Goal: Browse casually

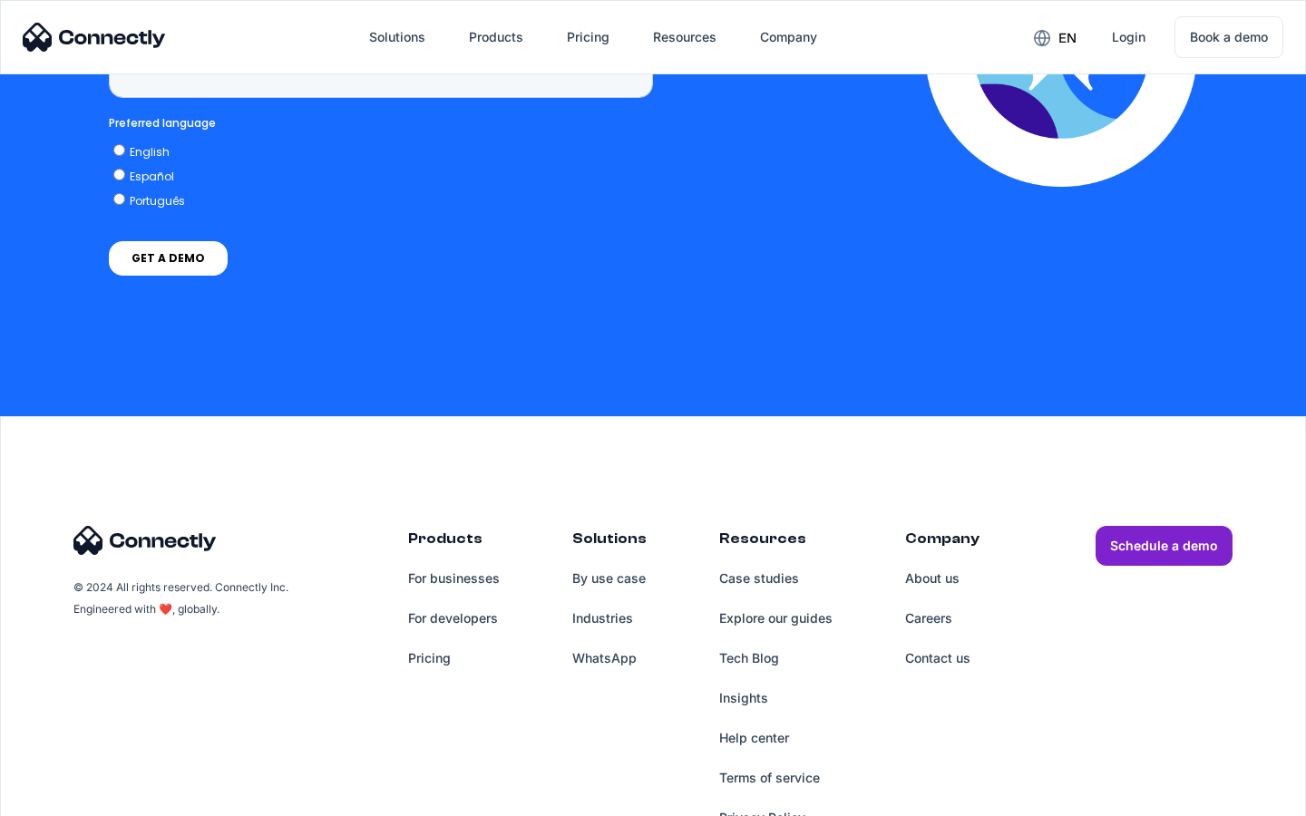
scroll to position [4618, 0]
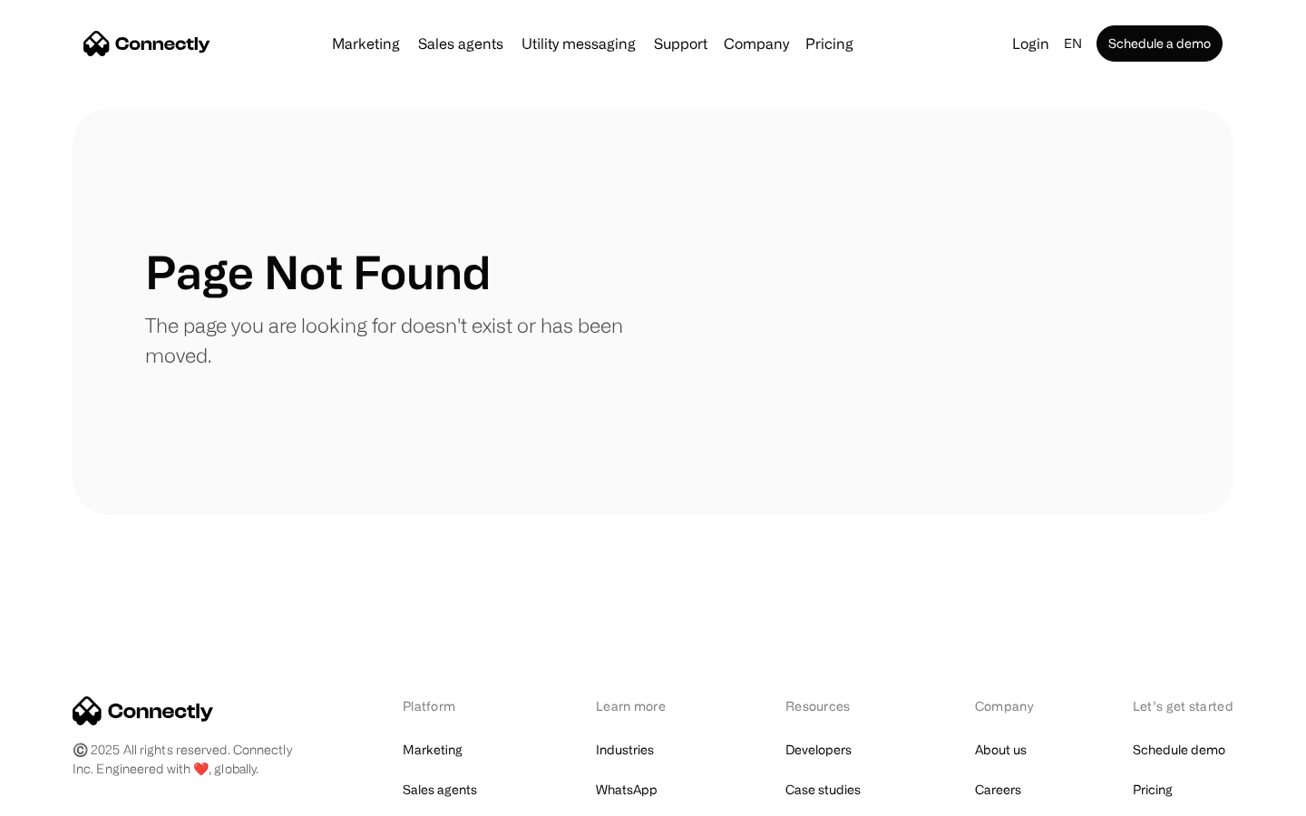
scroll to position [331, 0]
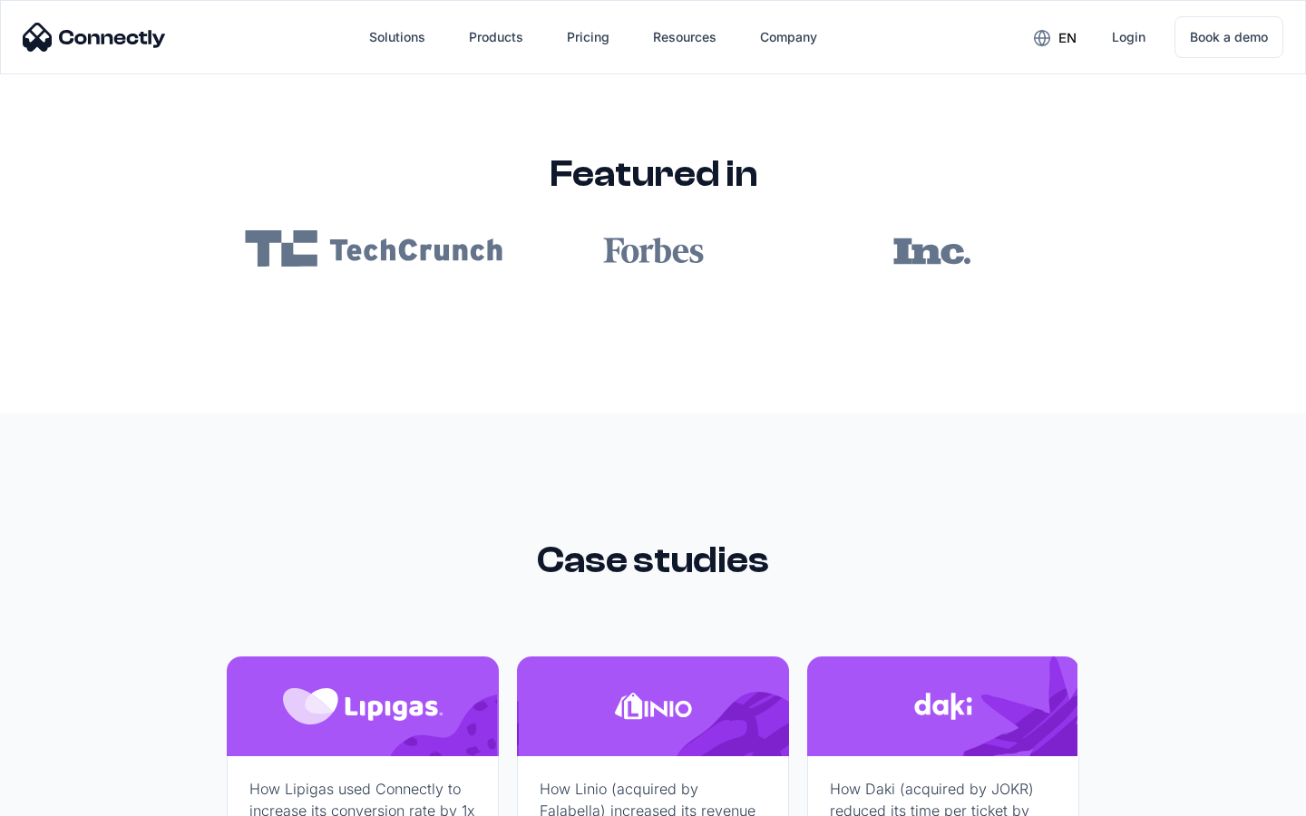
scroll to position [10862, 0]
